Goal: Task Accomplishment & Management: Manage account settings

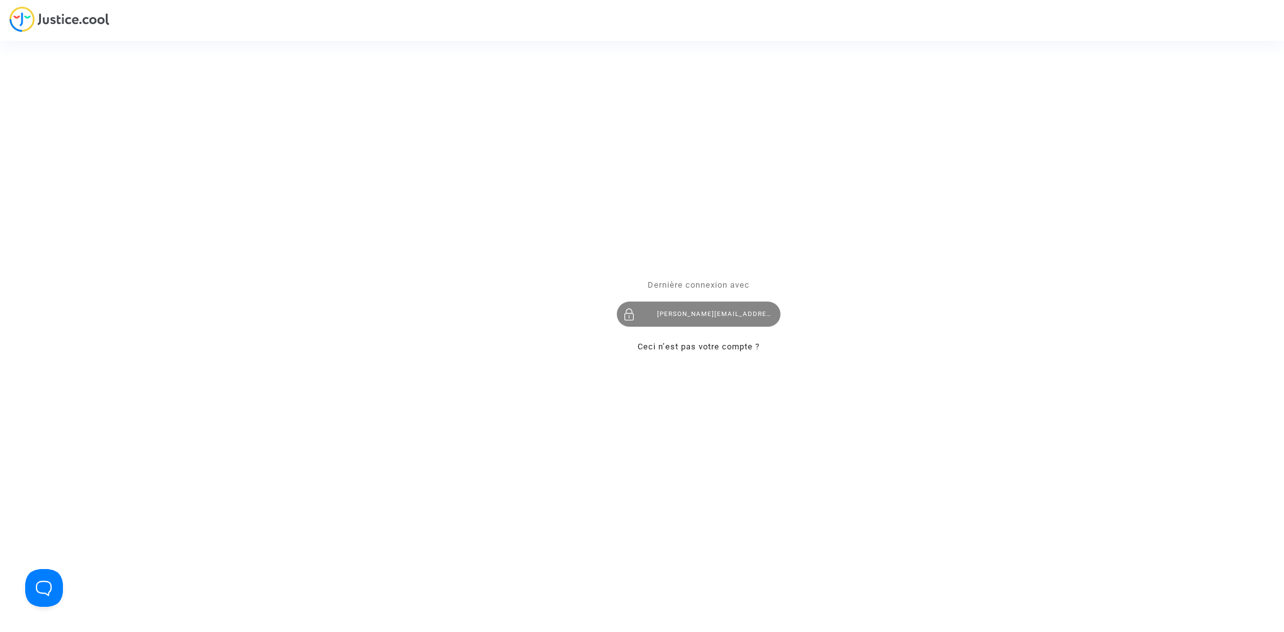
click at [690, 312] on div "[PERSON_NAME][EMAIL_ADDRESS][DOMAIN_NAME]" at bounding box center [699, 314] width 164 height 25
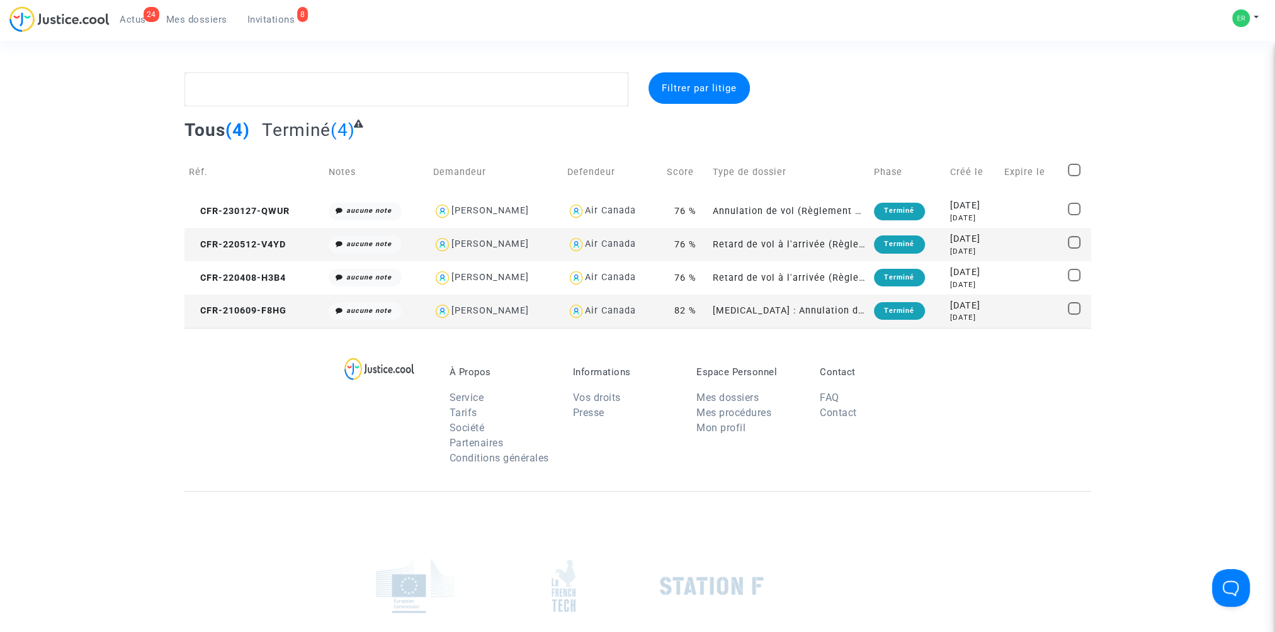
click at [142, 18] on span "Actus" at bounding box center [133, 19] width 26 height 11
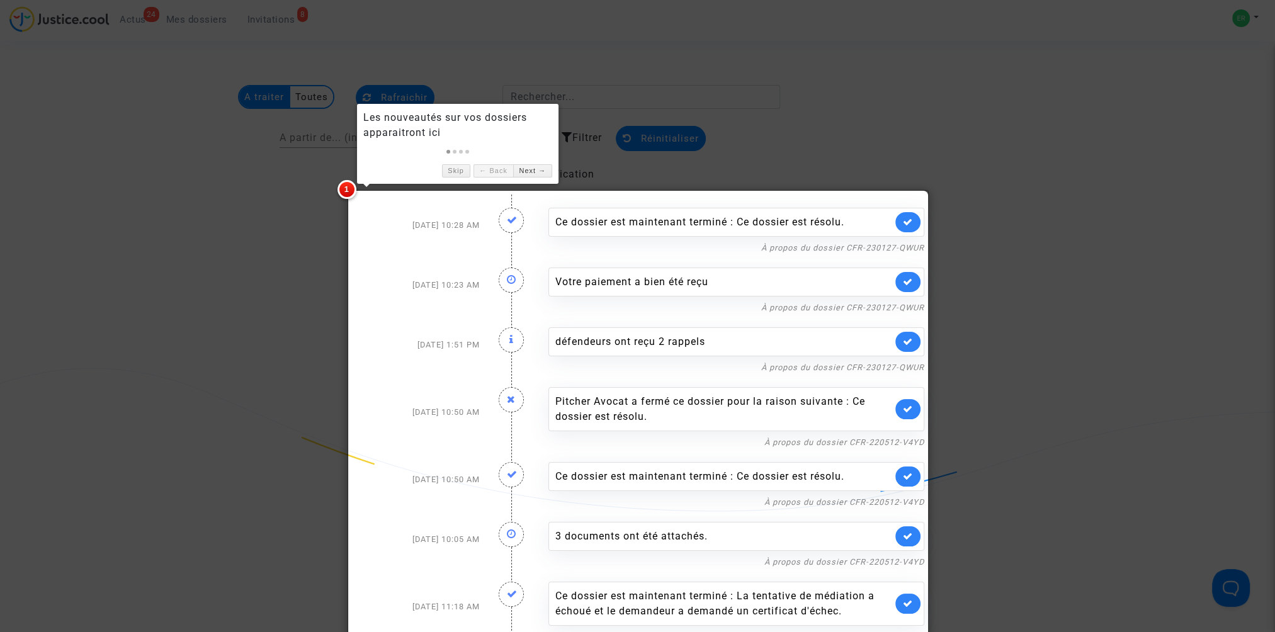
click at [200, 172] on div at bounding box center [637, 316] width 1275 height 632
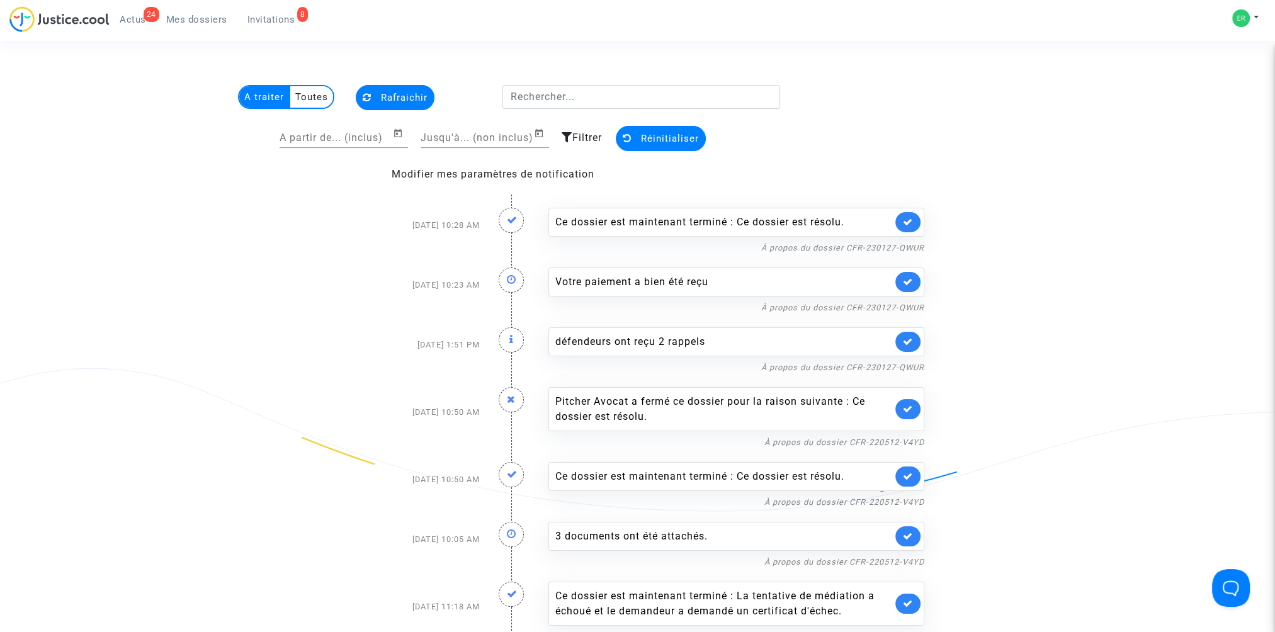
click at [201, 21] on span "Mes dossiers" at bounding box center [196, 19] width 61 height 11
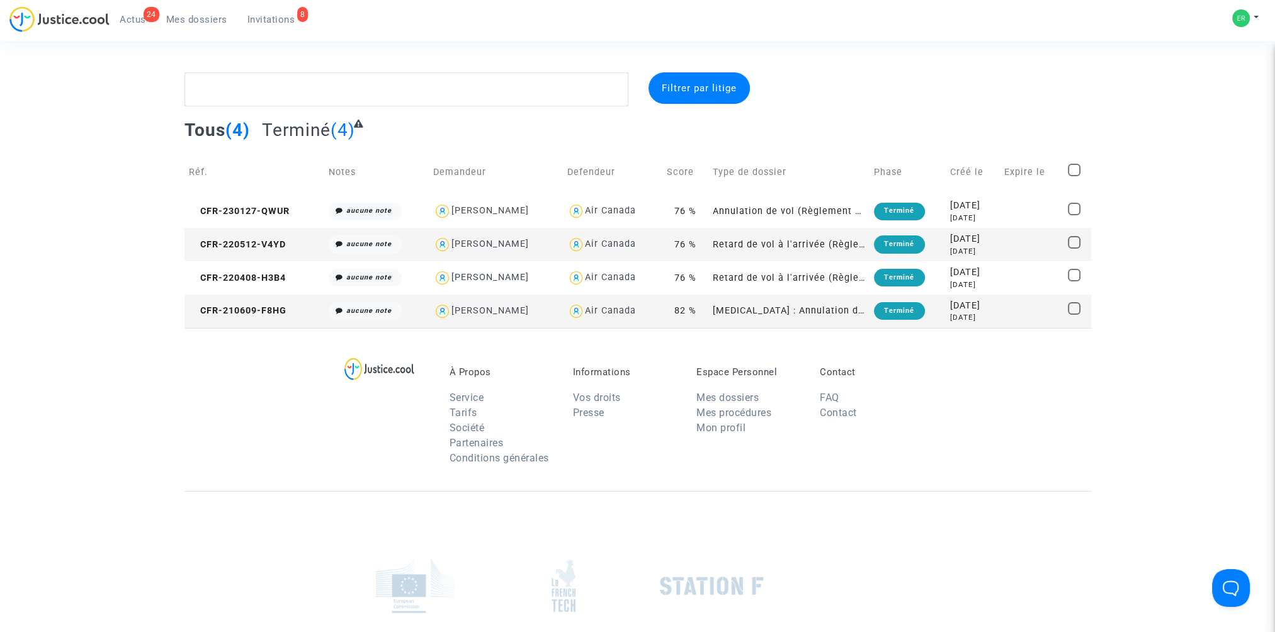
click at [285, 14] on span "Invitations" at bounding box center [271, 19] width 48 height 11
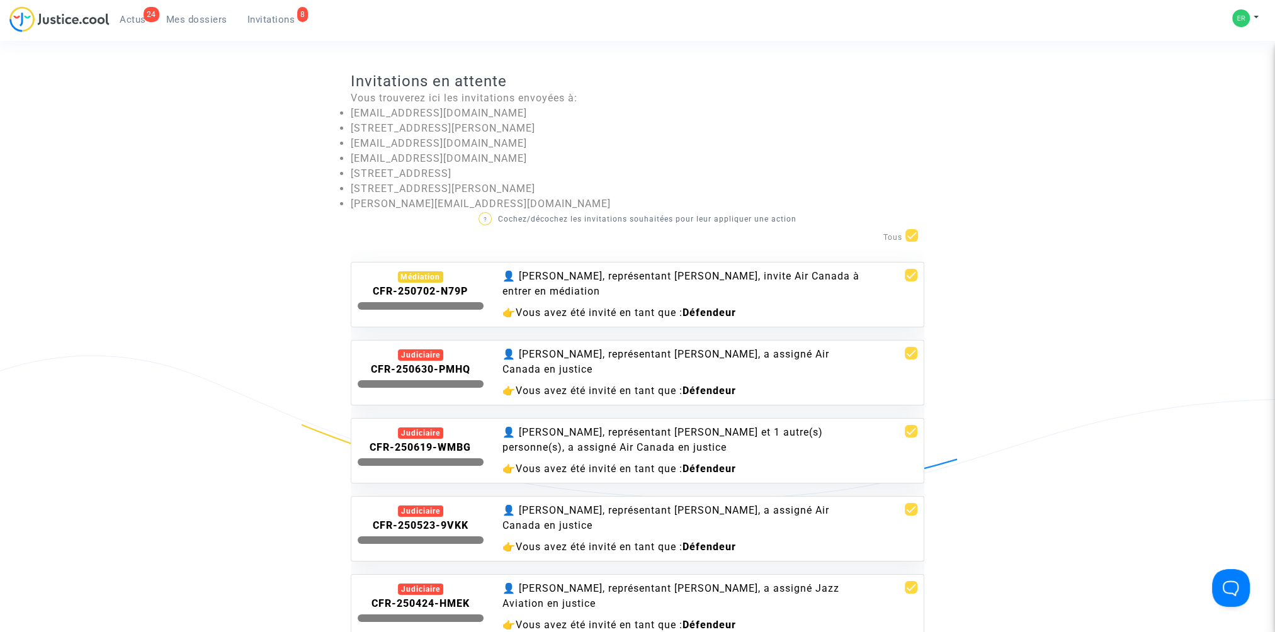
click at [579, 291] on div "👤 [PERSON_NAME], représentant [PERSON_NAME], invite Air Canada à entrer en médi…" at bounding box center [685, 284] width 367 height 30
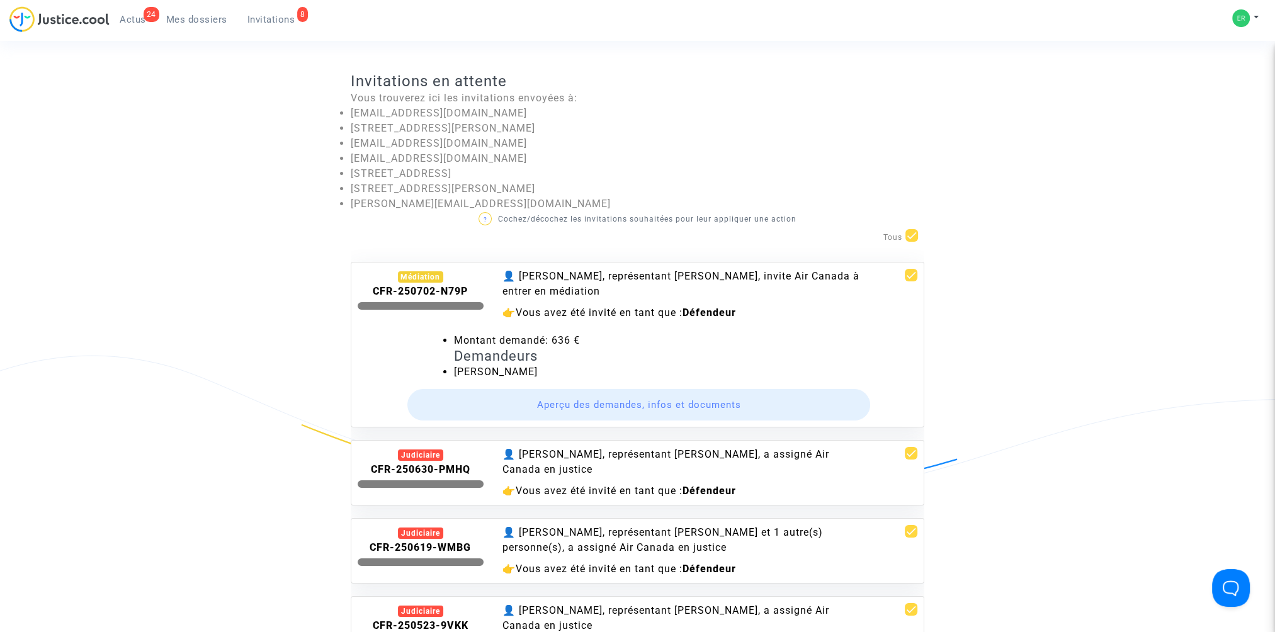
click at [601, 404] on button "Aperçu des demandes, infos et documents" at bounding box center [638, 404] width 463 height 31
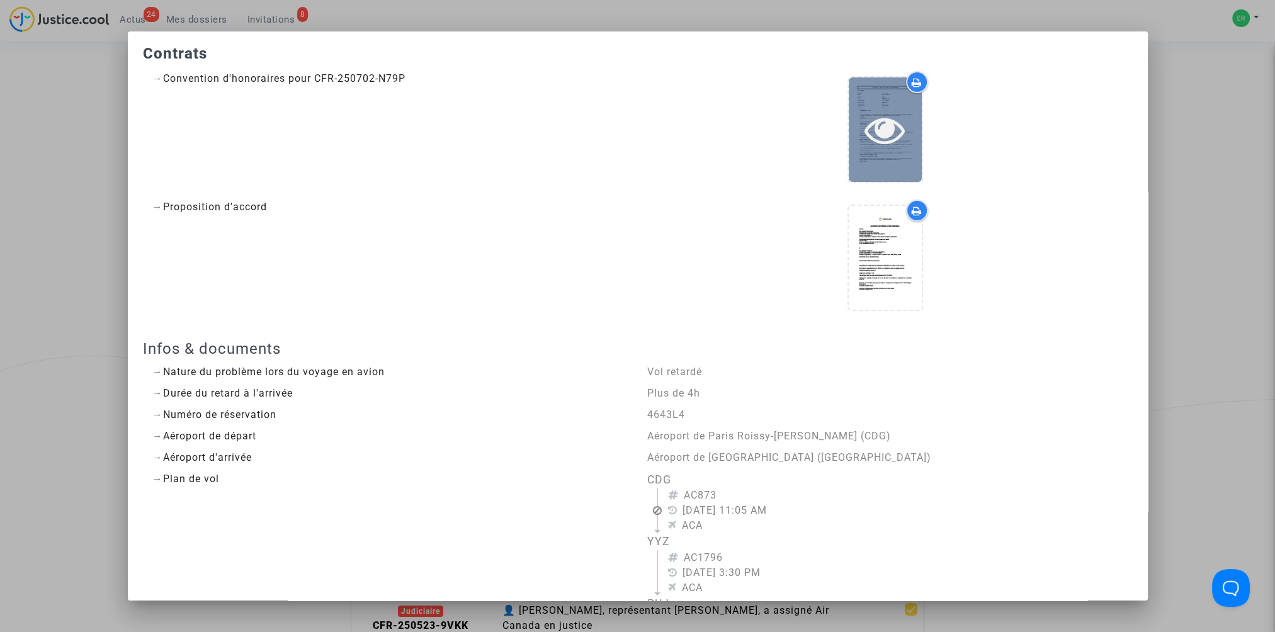
click at [879, 140] on icon at bounding box center [884, 130] width 41 height 40
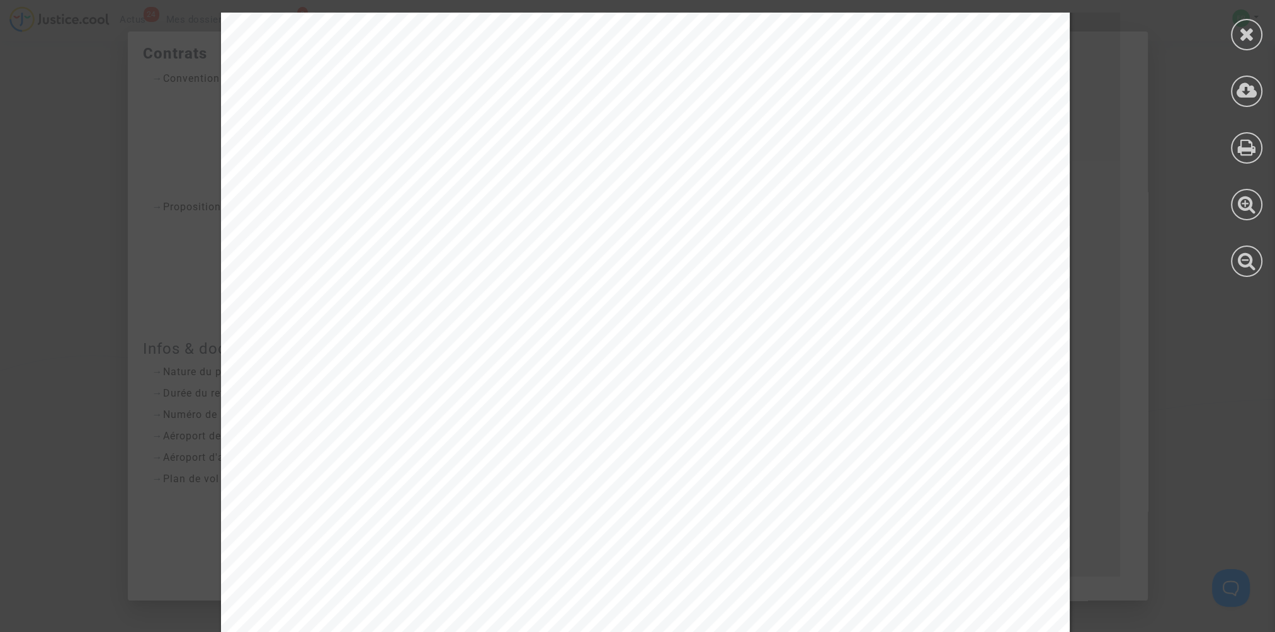
scroll to position [567, 0]
drag, startPoint x: 1246, startPoint y: 29, endPoint x: 1229, endPoint y: 45, distance: 23.6
click at [1246, 29] on icon at bounding box center [1247, 34] width 16 height 19
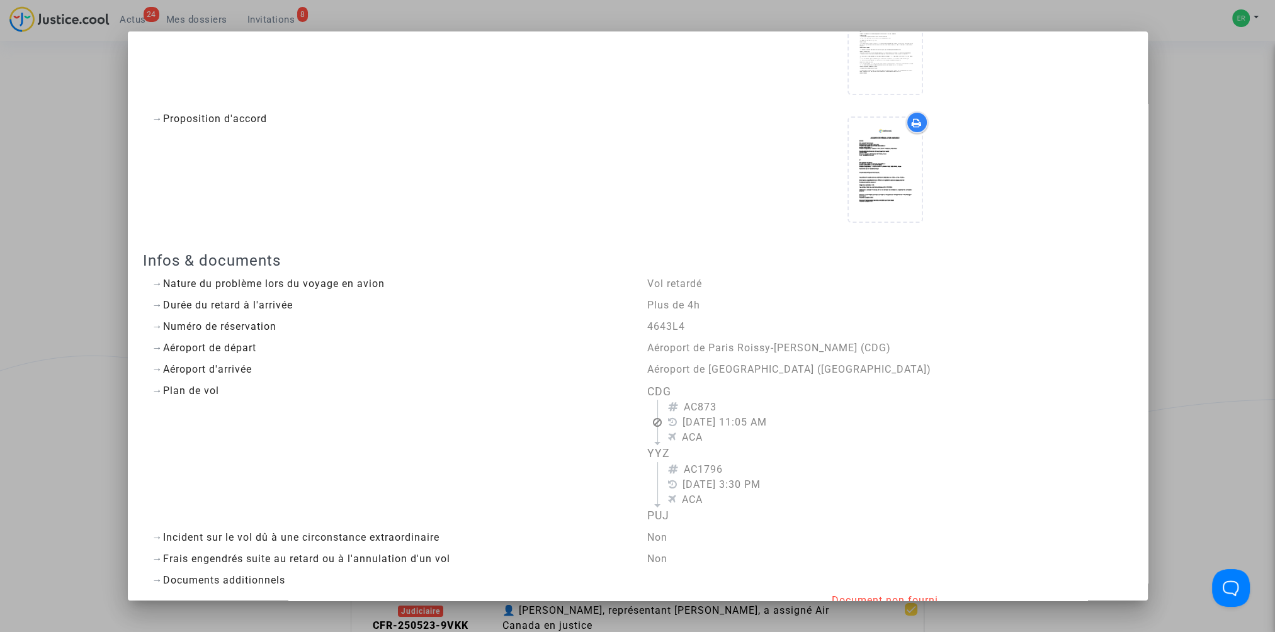
scroll to position [126, 0]
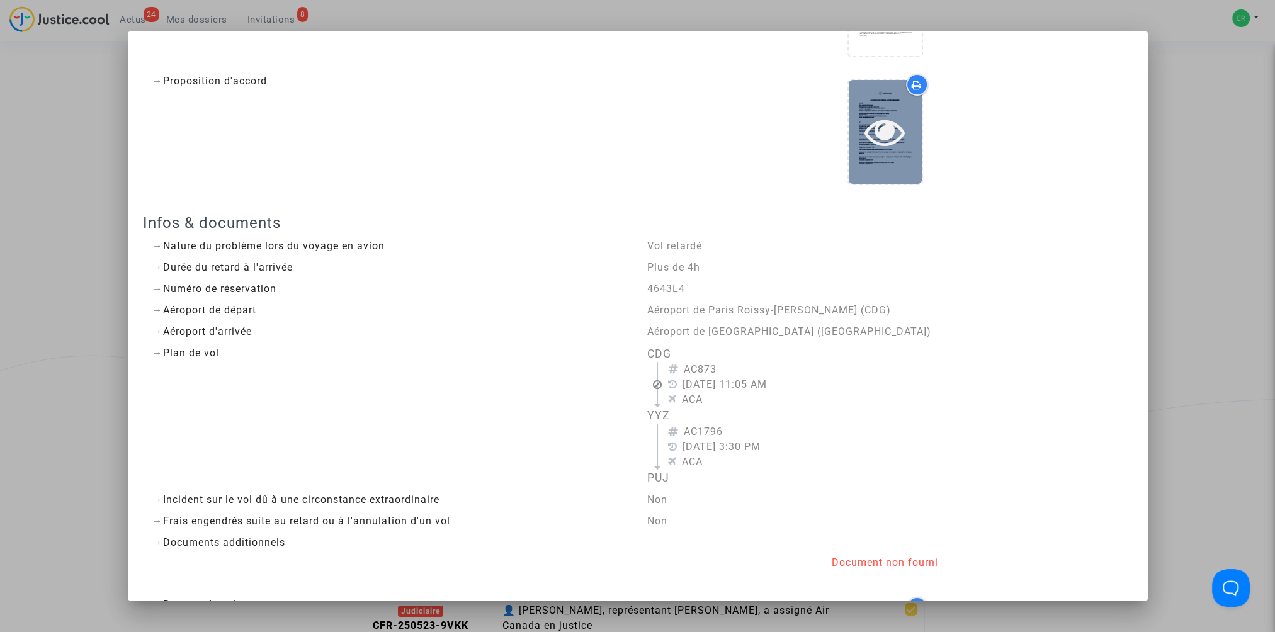
click at [865, 130] on icon at bounding box center [884, 131] width 41 height 40
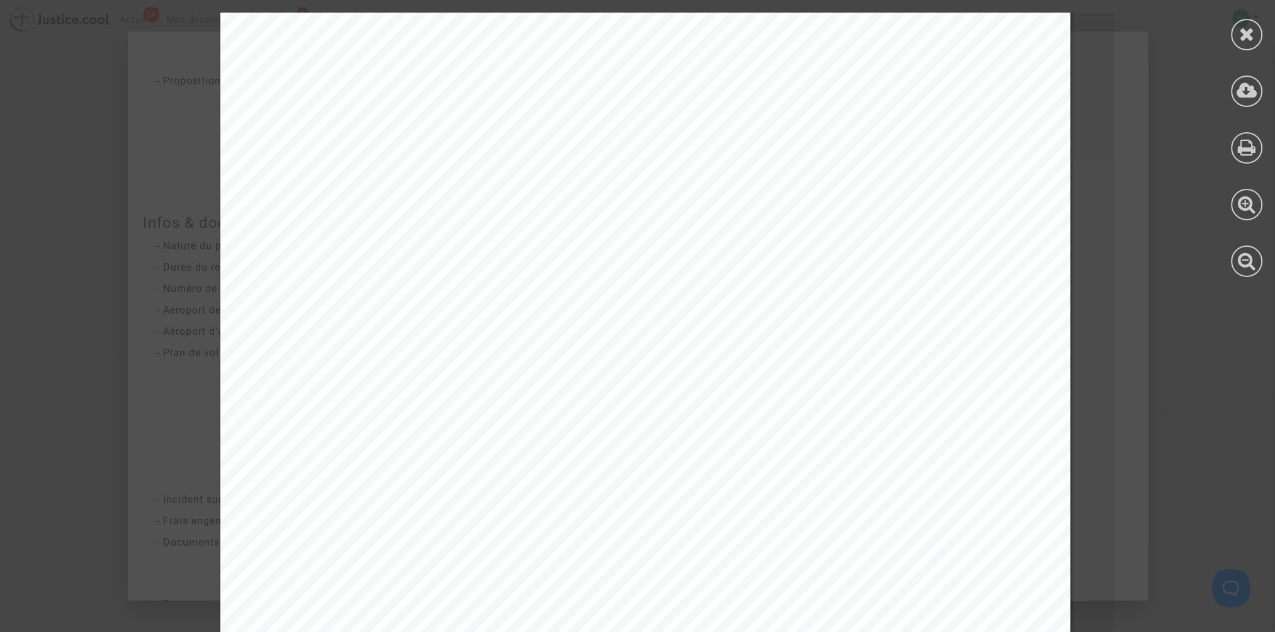
scroll to position [315, 0]
click at [1234, 33] on div at bounding box center [1246, 34] width 31 height 31
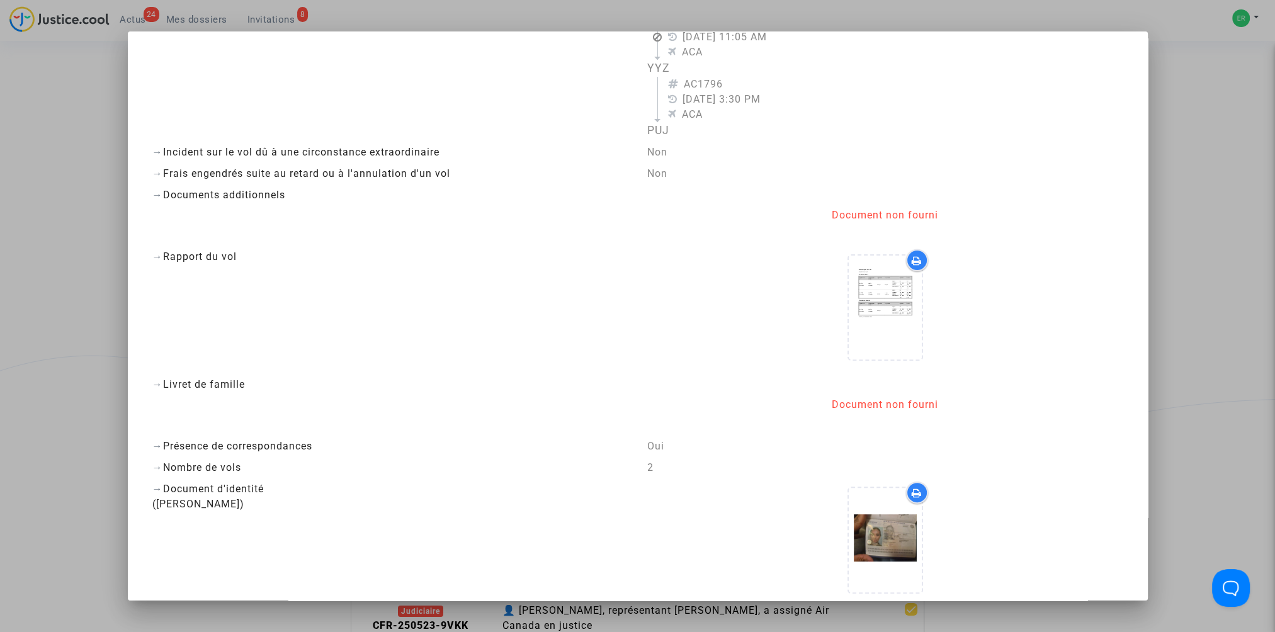
scroll to position [567, 0]
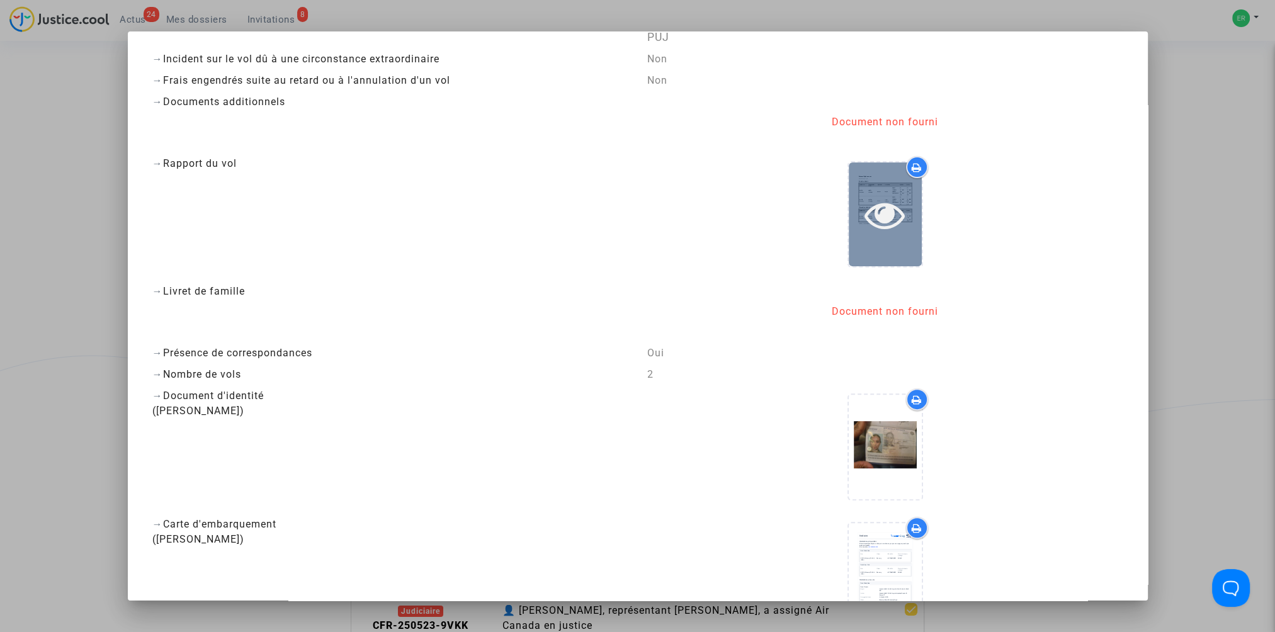
click at [874, 229] on icon at bounding box center [884, 215] width 41 height 40
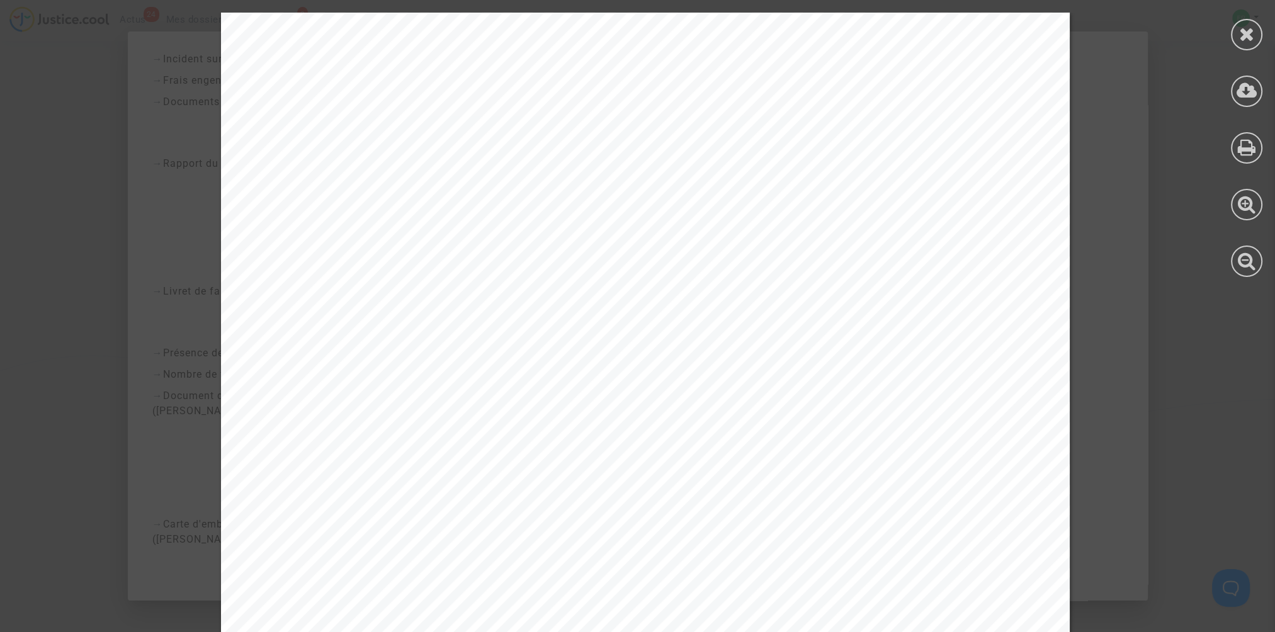
click at [1248, 38] on icon at bounding box center [1247, 34] width 16 height 19
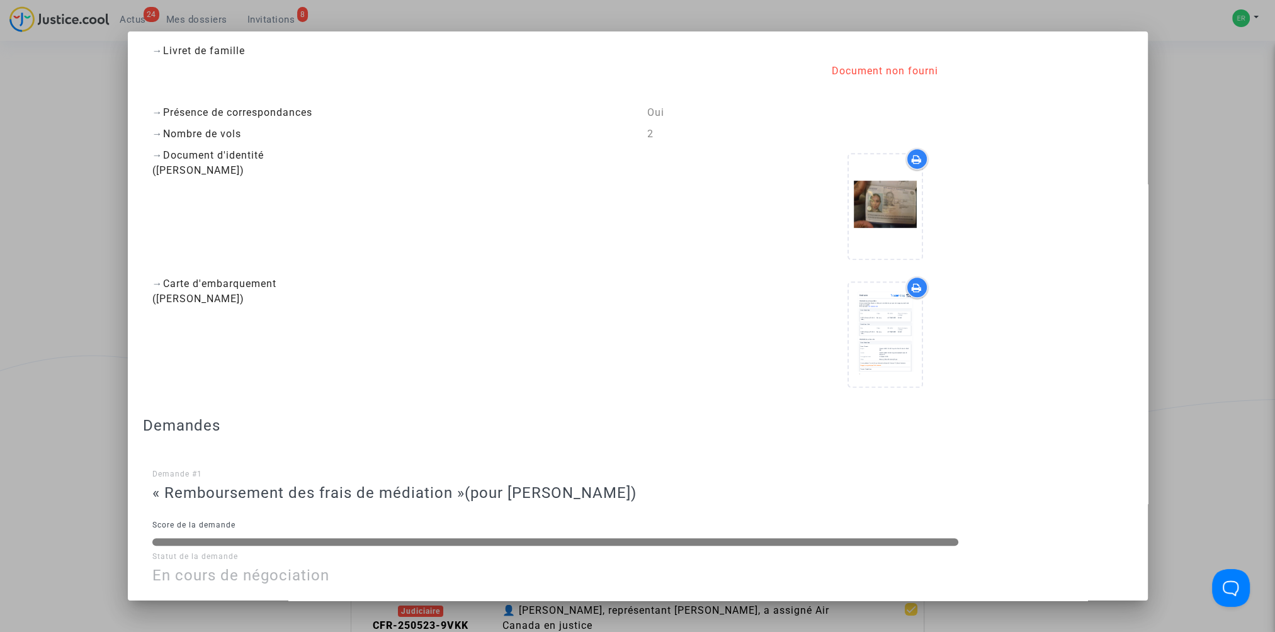
scroll to position [818, 0]
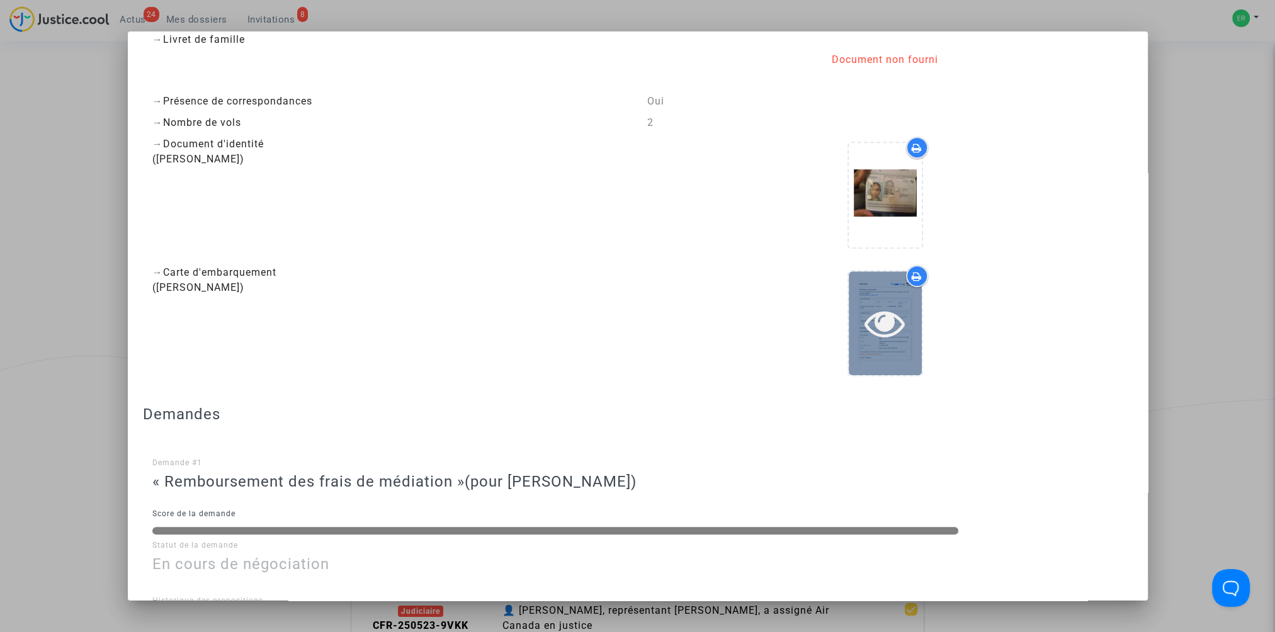
click at [883, 317] on icon at bounding box center [884, 323] width 41 height 40
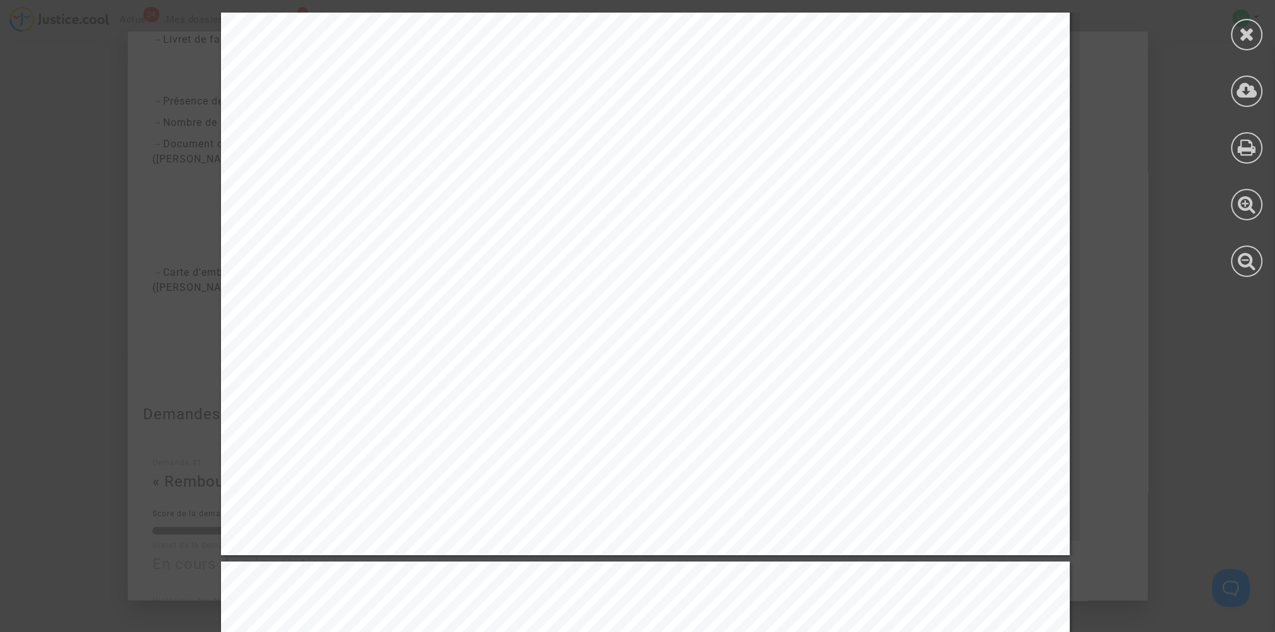
scroll to position [692, 0]
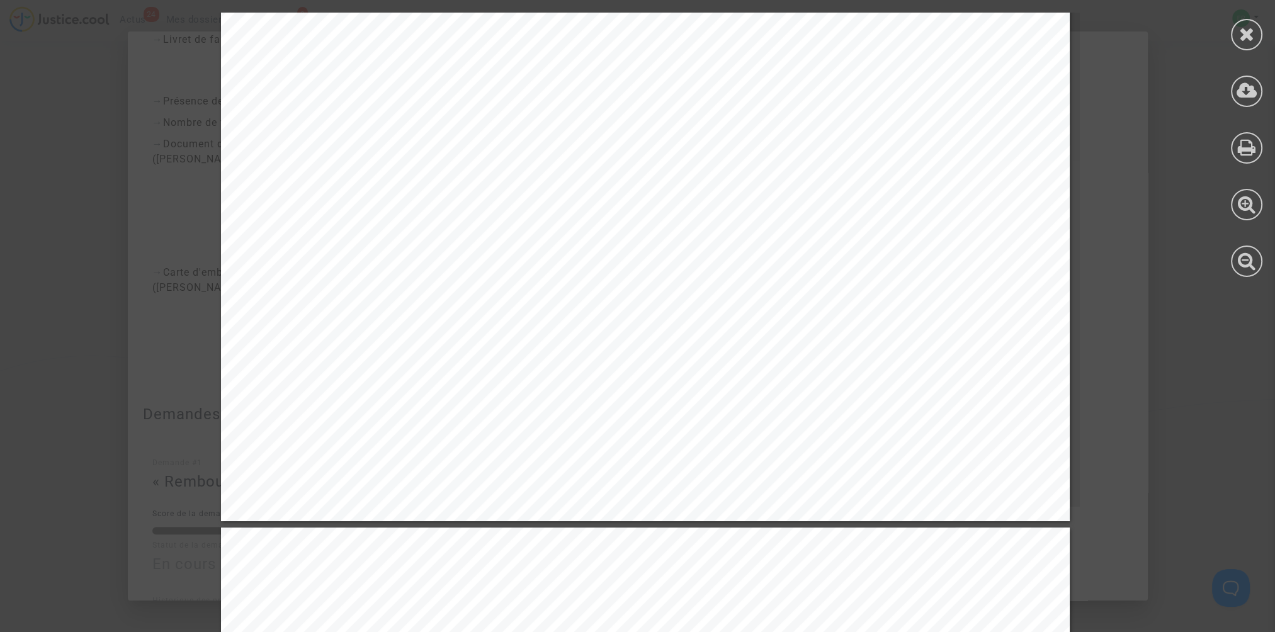
drag, startPoint x: 1144, startPoint y: 317, endPoint x: 1136, endPoint y: 291, distance: 26.3
click at [1229, 42] on div at bounding box center [1246, 145] width 57 height 290
click at [1236, 38] on div at bounding box center [1246, 34] width 31 height 31
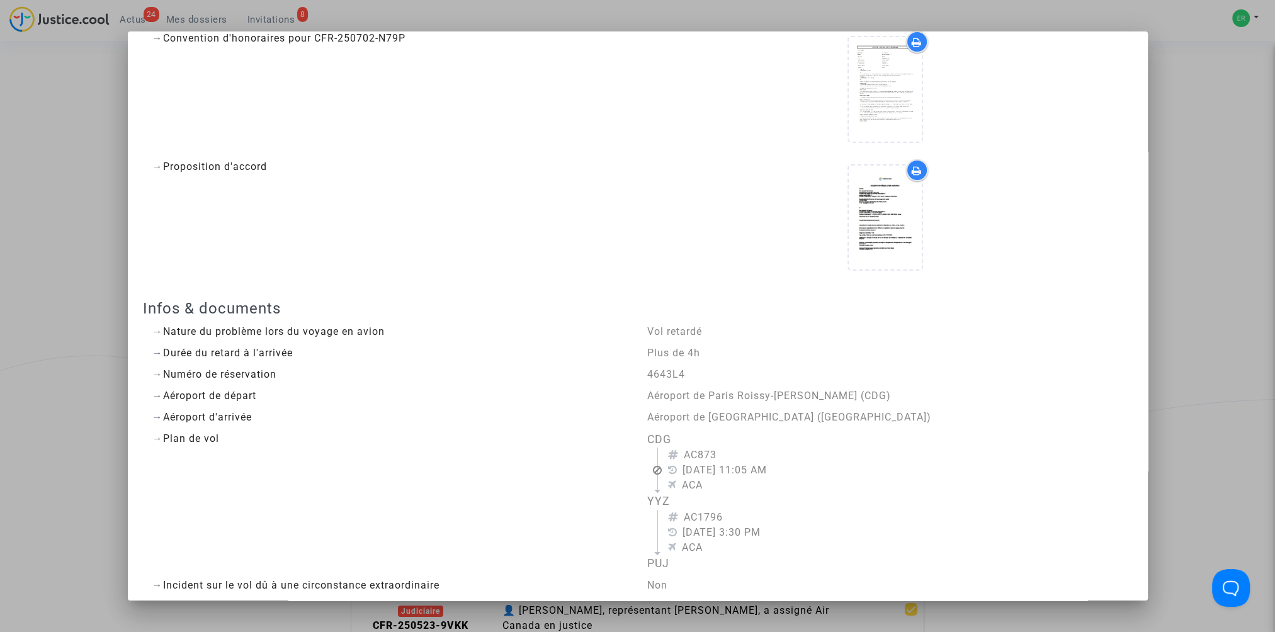
scroll to position [0, 0]
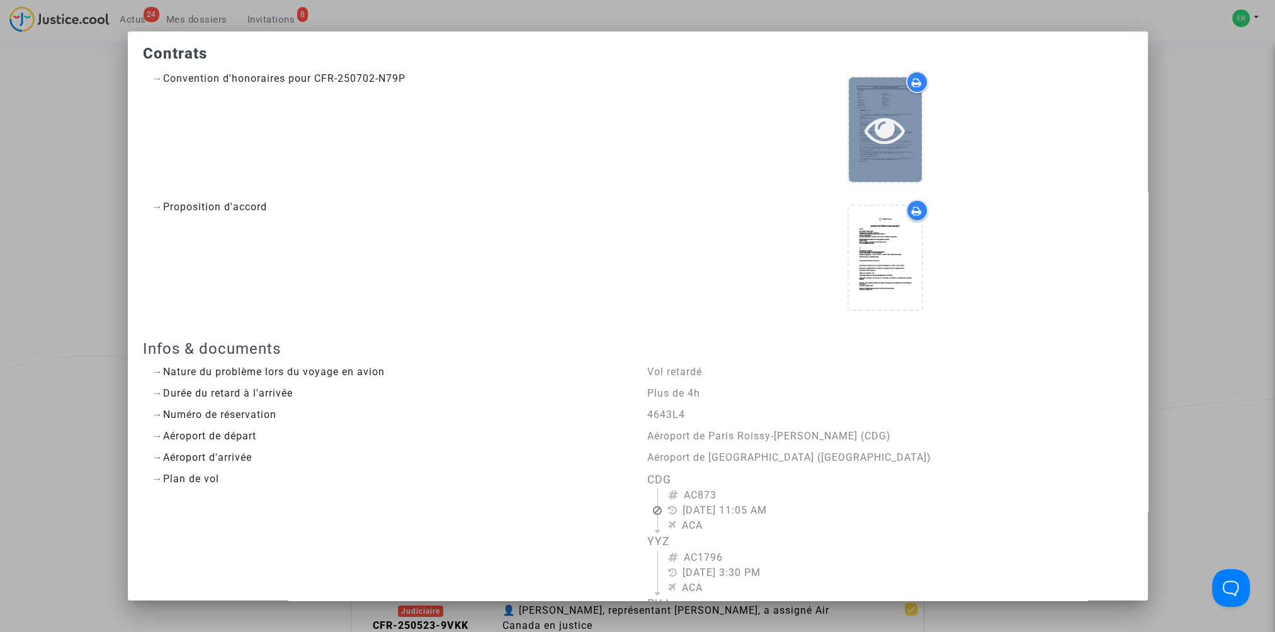
click at [908, 103] on div at bounding box center [885, 129] width 73 height 104
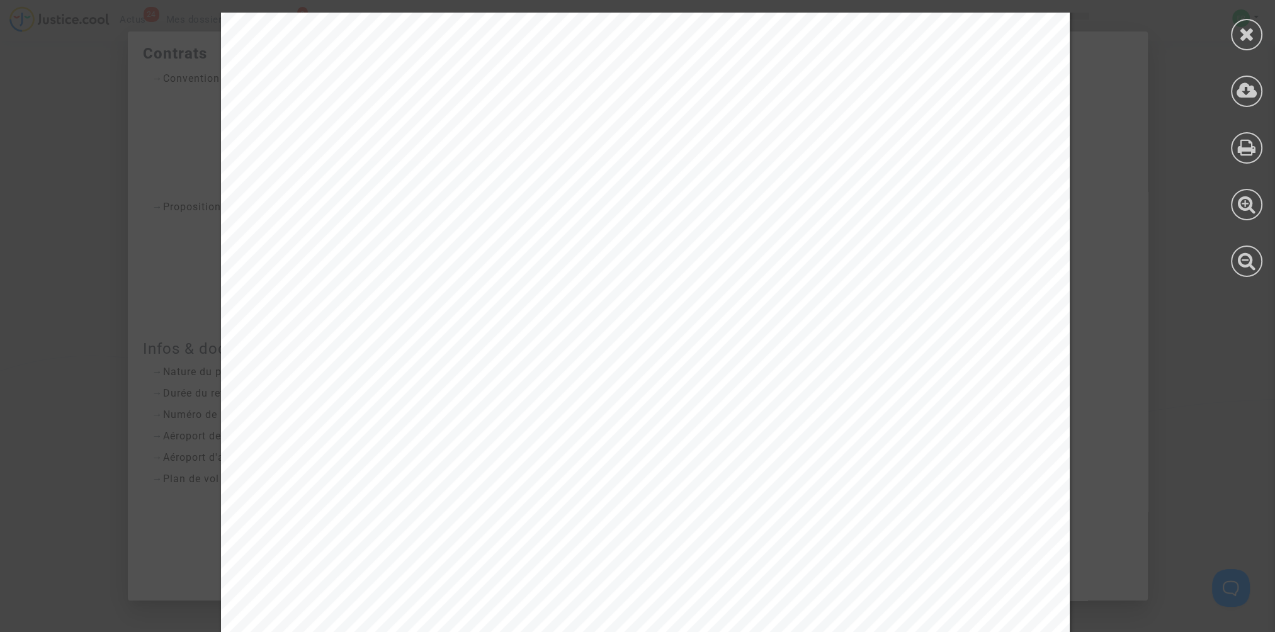
scroll to position [1805, 0]
drag, startPoint x: 1162, startPoint y: 283, endPoint x: 1180, endPoint y: 247, distance: 40.3
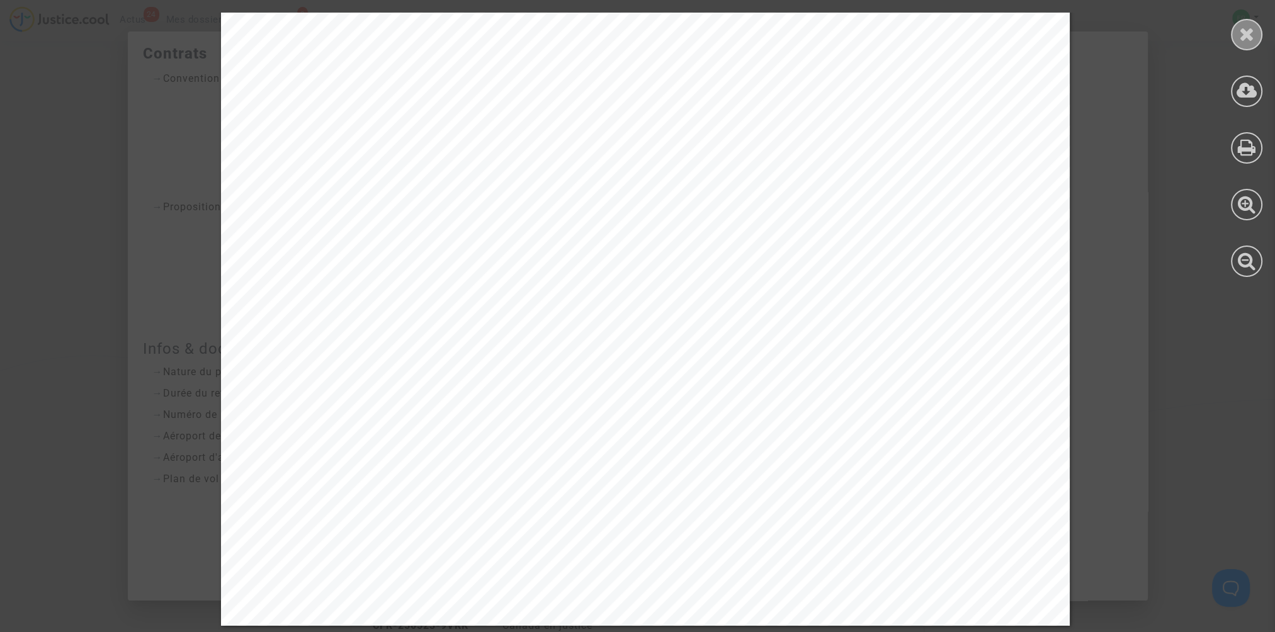
click at [1244, 38] on icon at bounding box center [1247, 34] width 16 height 19
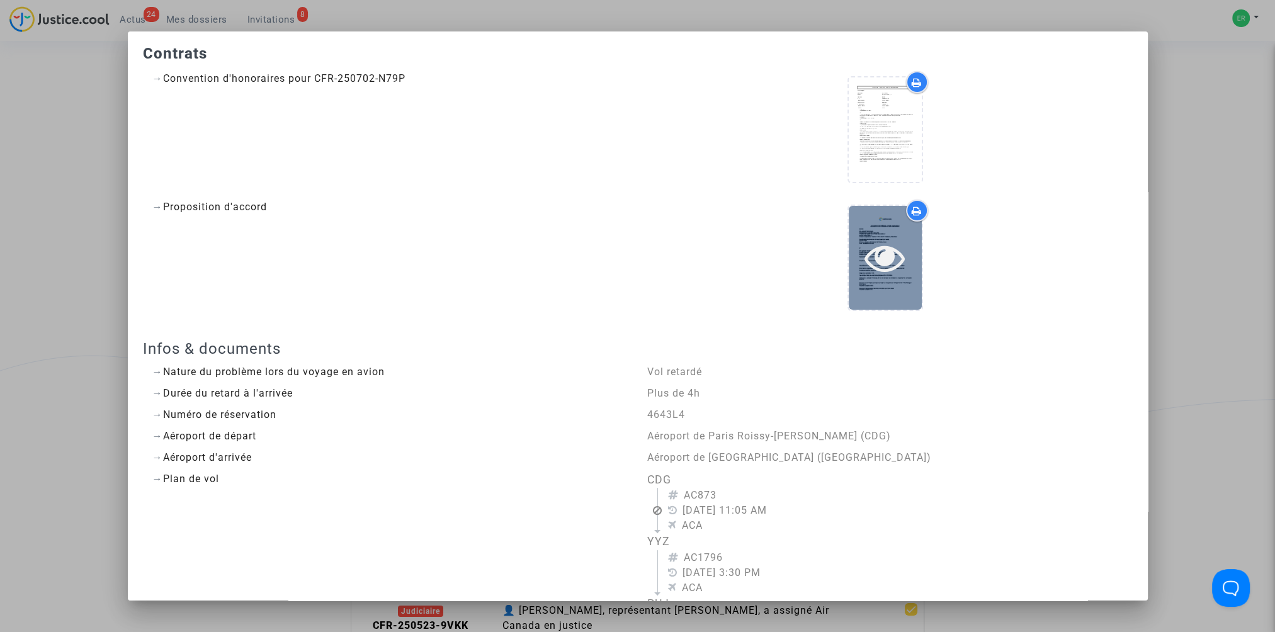
click at [884, 249] on icon at bounding box center [884, 257] width 41 height 40
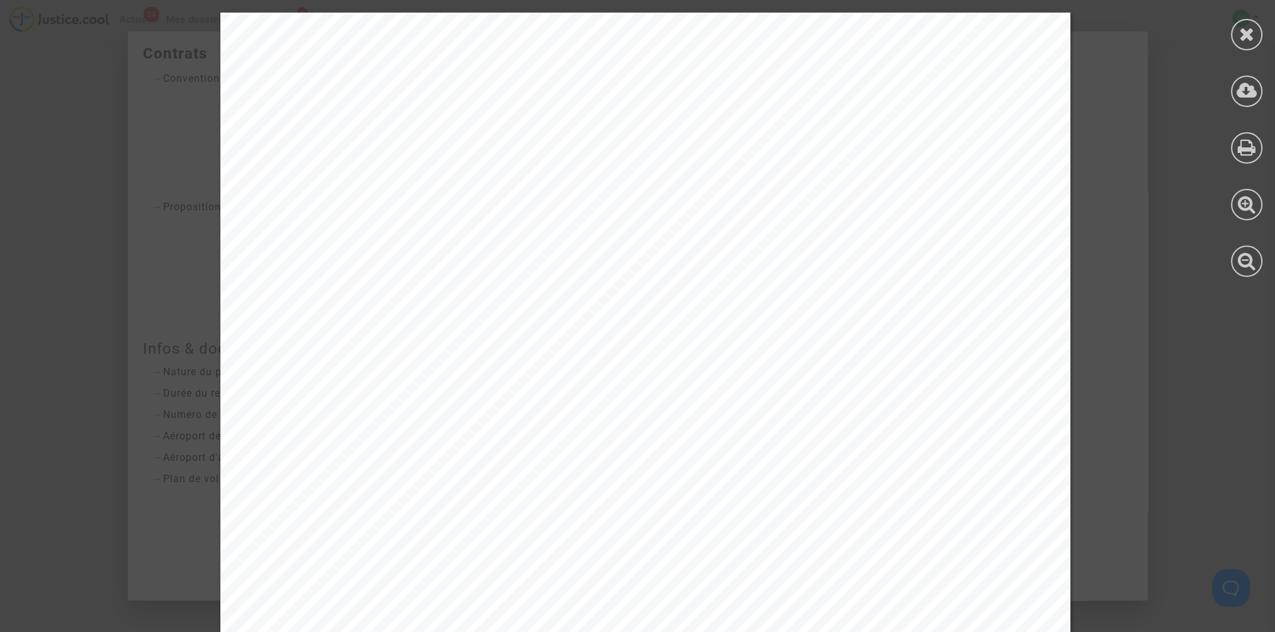
drag, startPoint x: 436, startPoint y: 216, endPoint x: 723, endPoint y: 227, distance: 287.2
click at [725, 218] on div "ACCORD DE RÉSOLUTION AMIABLE ENTRE : Nom complet : [PERSON_NAME] Représenté.e p…" at bounding box center [645, 613] width 850 height 1201
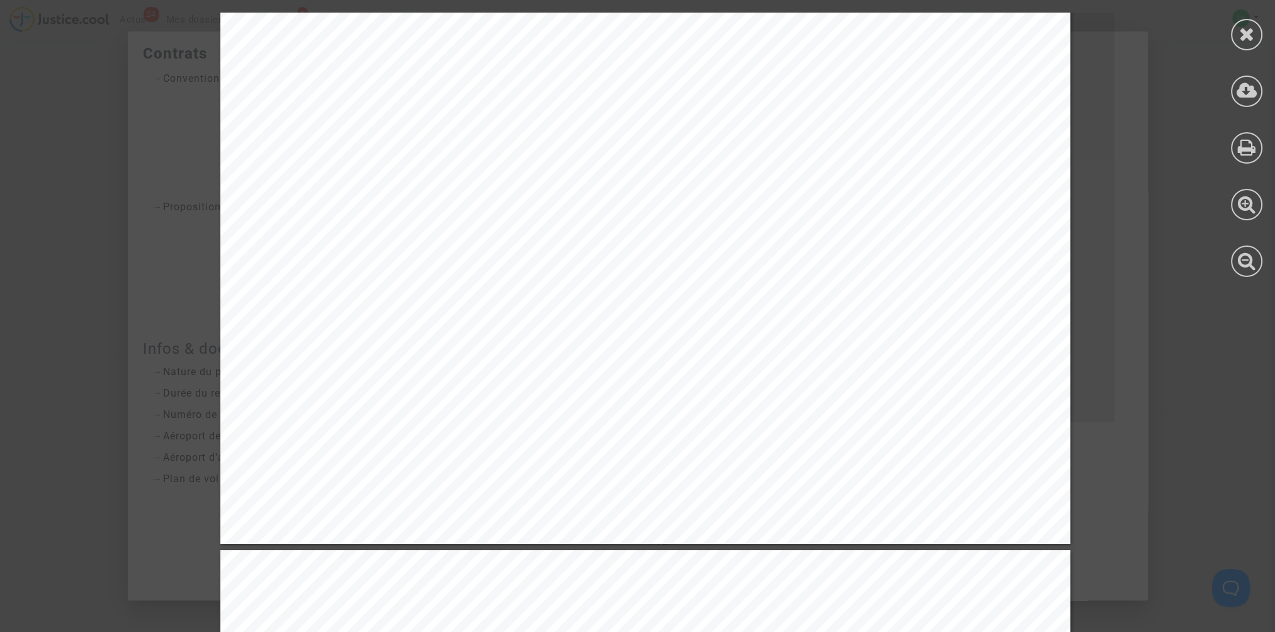
scroll to position [692, 0]
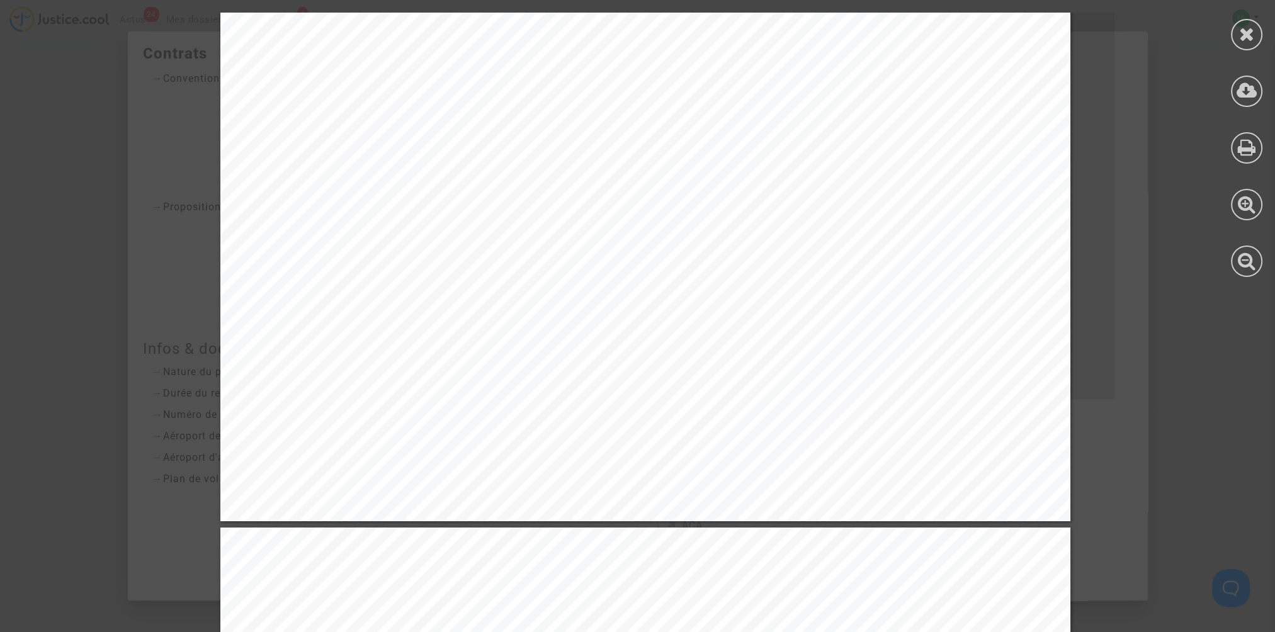
click at [1241, 27] on icon at bounding box center [1247, 34] width 16 height 19
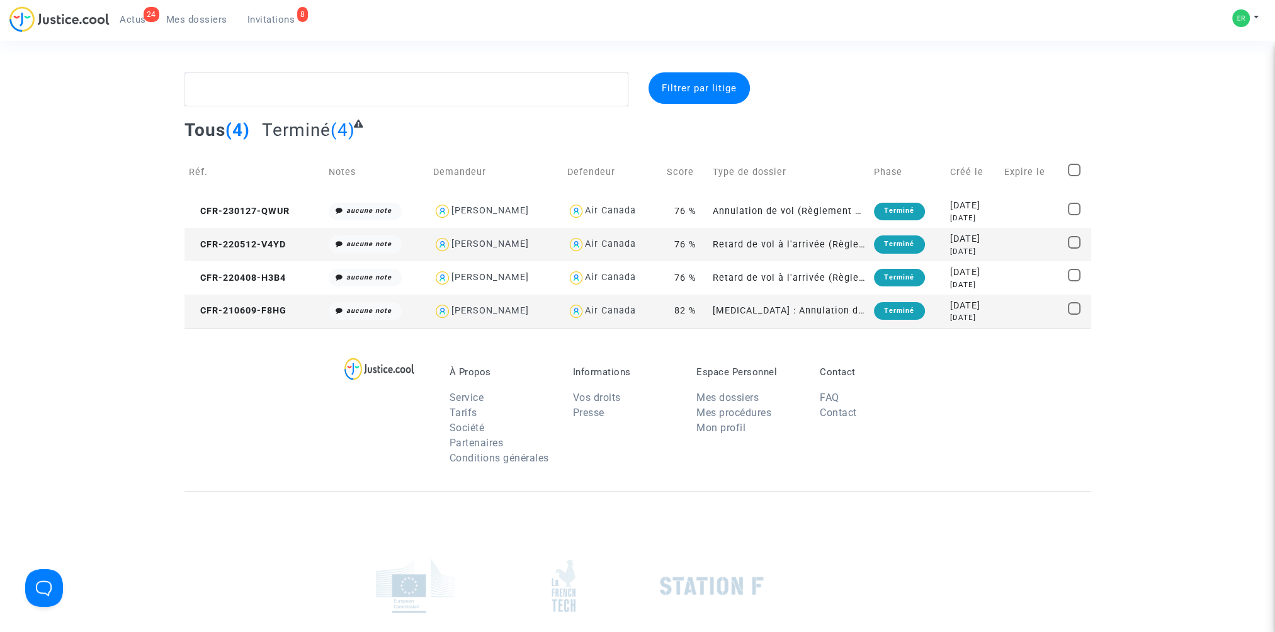
click at [195, 21] on span "Mes dossiers" at bounding box center [196, 19] width 61 height 11
click at [270, 21] on span "Invitations" at bounding box center [271, 19] width 48 height 11
